Goal: Transaction & Acquisition: Purchase product/service

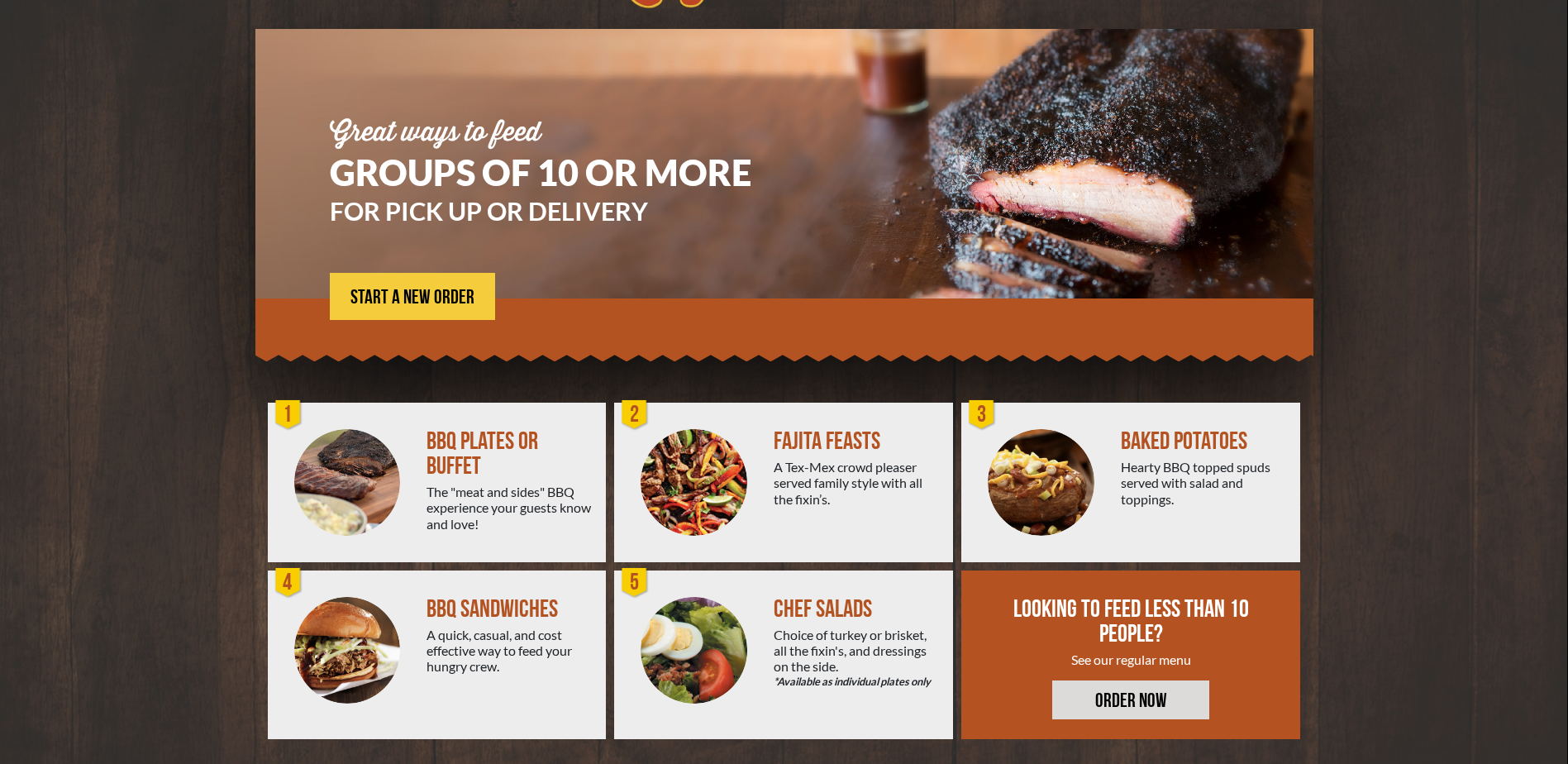
scroll to position [108, 0]
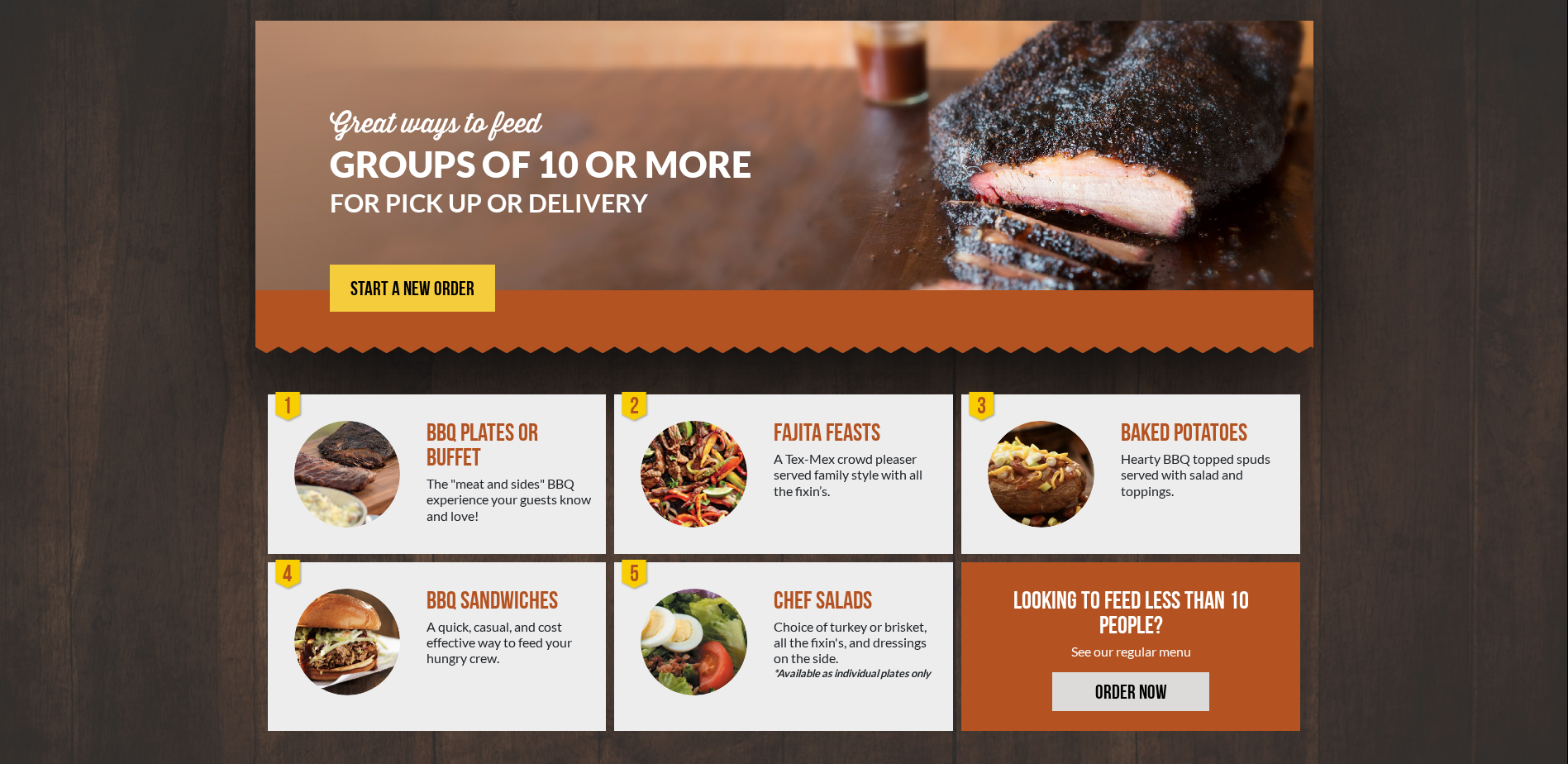
click at [437, 468] on div "BBQ PLATES OR BUFFET" at bounding box center [510, 445] width 166 height 50
click at [324, 445] on img at bounding box center [348, 474] width 107 height 107
click at [410, 288] on span "START A NEW ORDER" at bounding box center [412, 289] width 124 height 20
click at [426, 296] on span "START A NEW ORDER" at bounding box center [412, 289] width 124 height 20
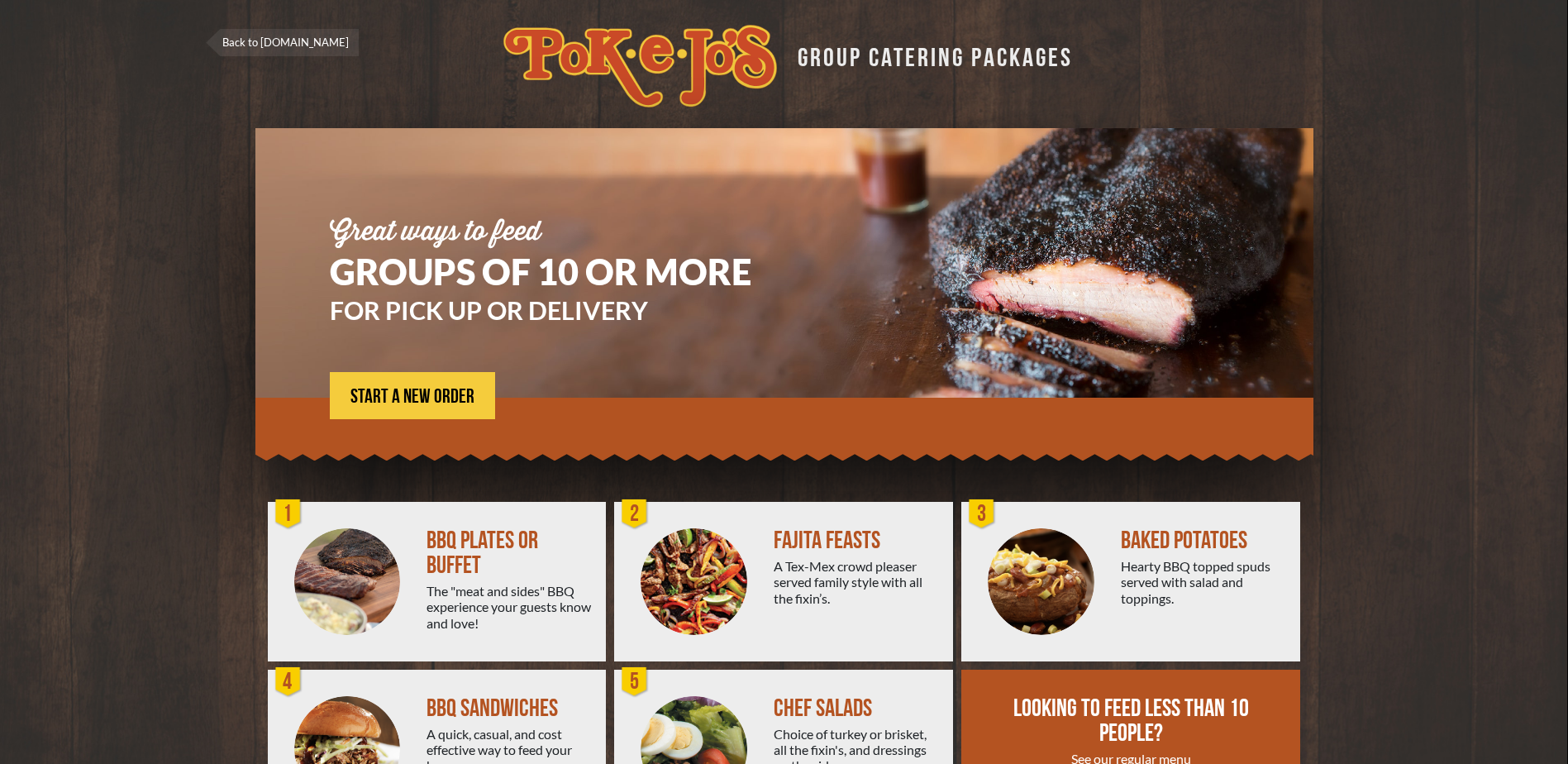
scroll to position [108, 0]
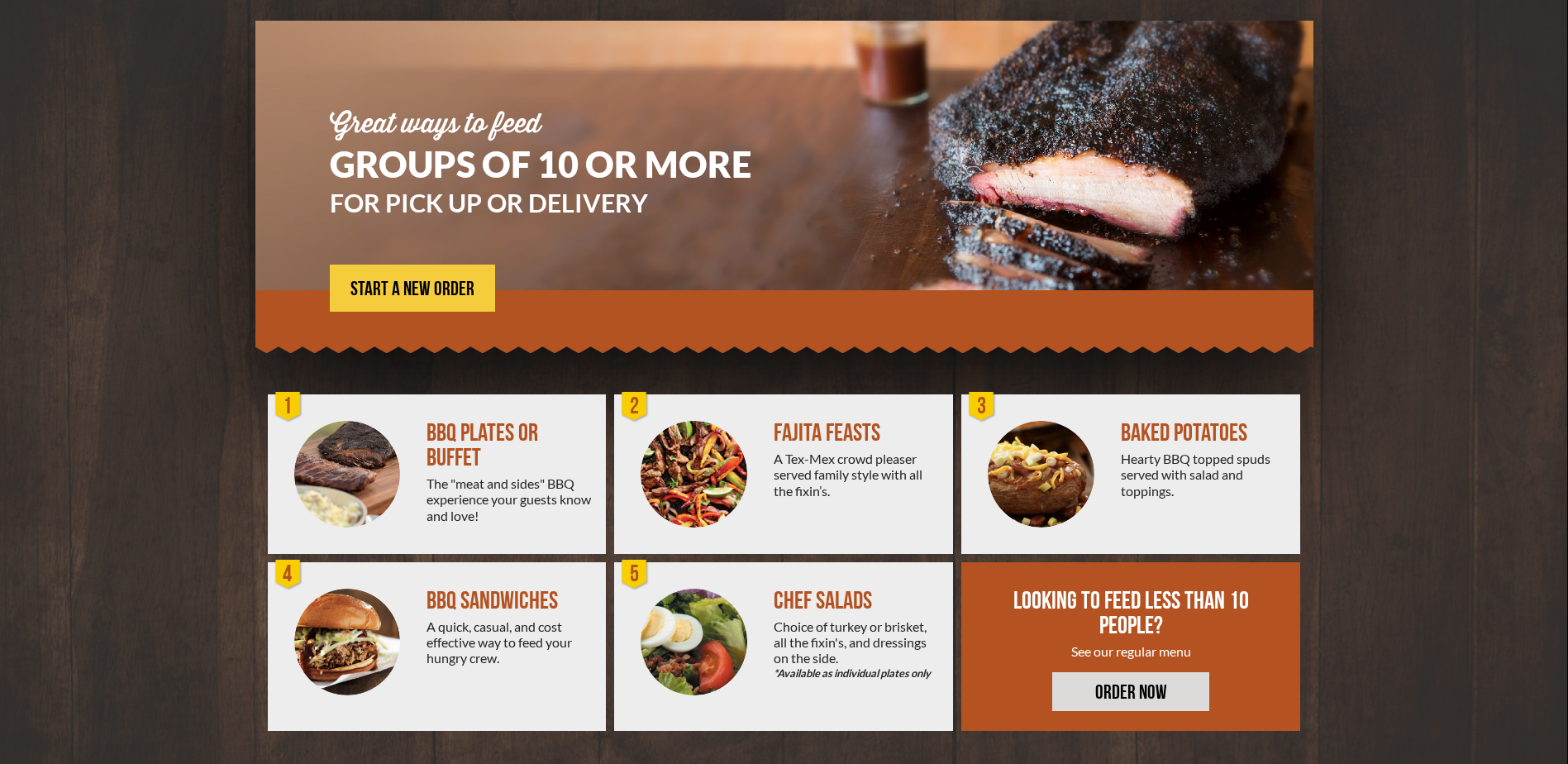
click at [1137, 699] on link "ORDER NOW" at bounding box center [1130, 692] width 157 height 39
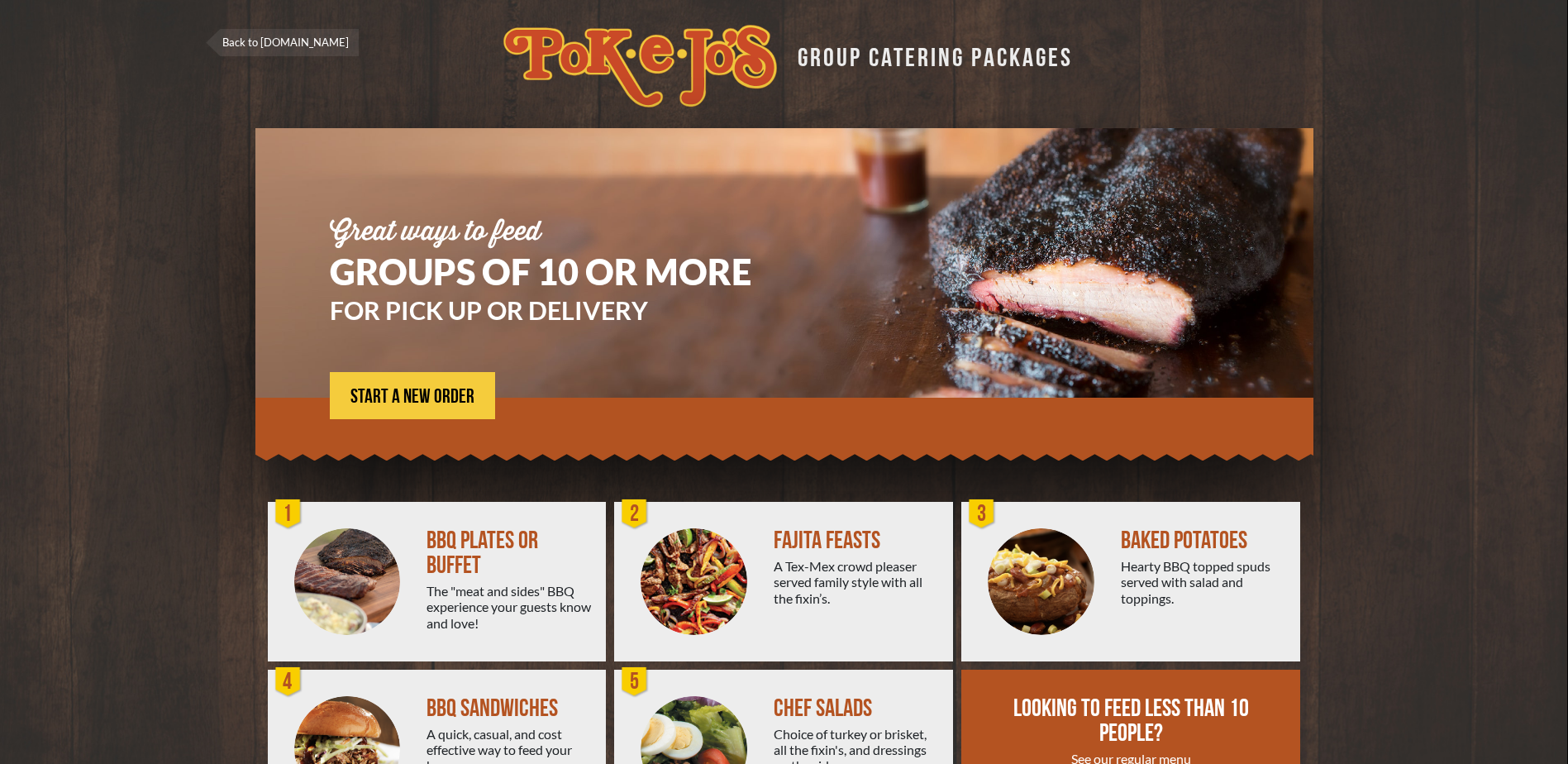
click at [478, 547] on div "BBQ PLATES OR BUFFET" at bounding box center [510, 553] width 166 height 50
click at [288, 510] on div "1" at bounding box center [288, 513] width 33 height 33
click at [457, 613] on div "The "meat and sides" BBQ experience your guests know and love!" at bounding box center [510, 606] width 166 height 48
click at [403, 406] on span "START A NEW ORDER" at bounding box center [412, 396] width 124 height 20
